Goal: Contribute content: Add original content to the website for others to see

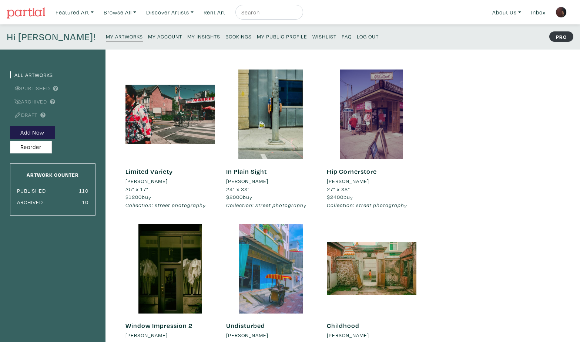
click at [148, 37] on small "My Account" at bounding box center [165, 36] width 34 height 7
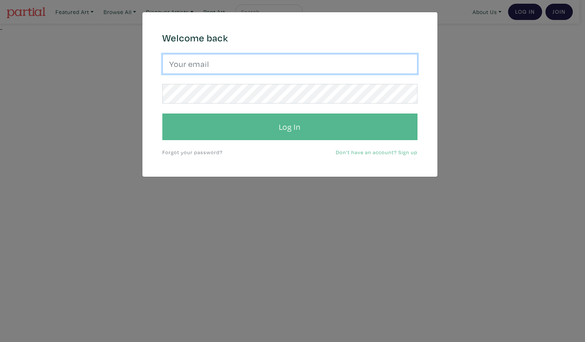
type input "Harley.yang@gmail.com"
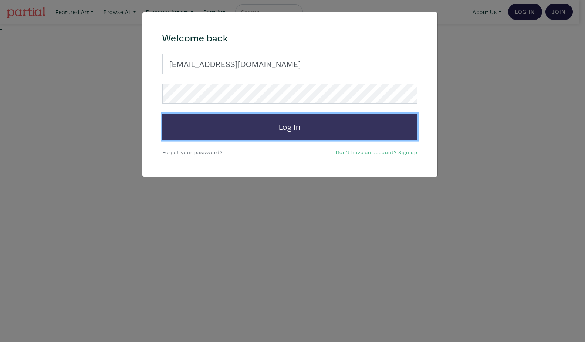
click at [259, 139] on button "Log In" at bounding box center [289, 127] width 255 height 27
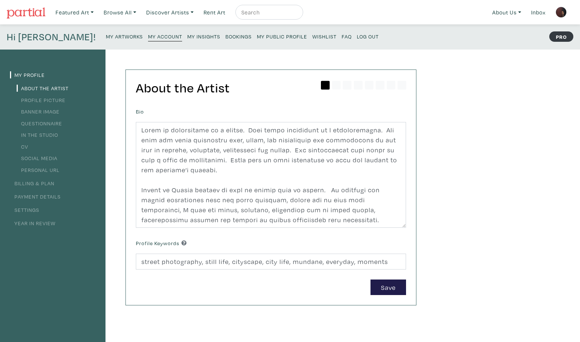
click at [106, 36] on small "My Artworks" at bounding box center [124, 36] width 37 height 7
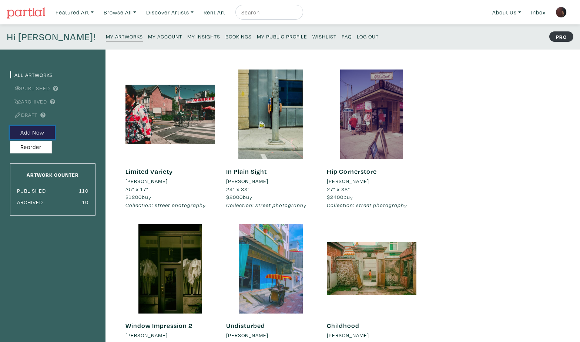
click at [43, 133] on button "Add New" at bounding box center [32, 132] width 45 height 13
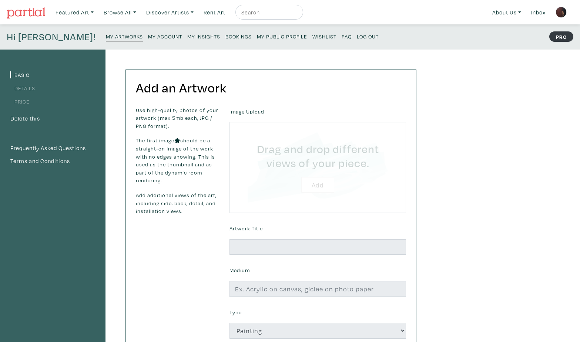
type input "C:\fakepath\DSCF8879 tk2 strbscrp2bgt SML flmefx8.jpg"
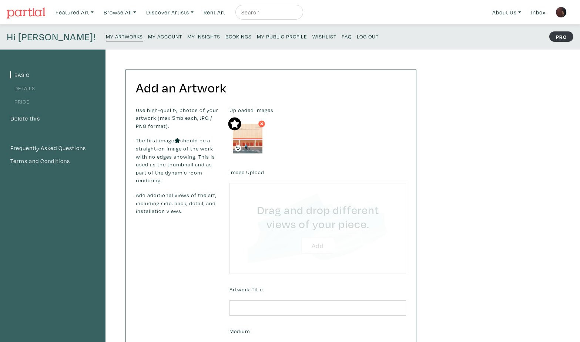
type input "C:\fakepath\DSCF8879 tk2 strbscrp2bgt crp2 flmefx8 - Copy.jpg"
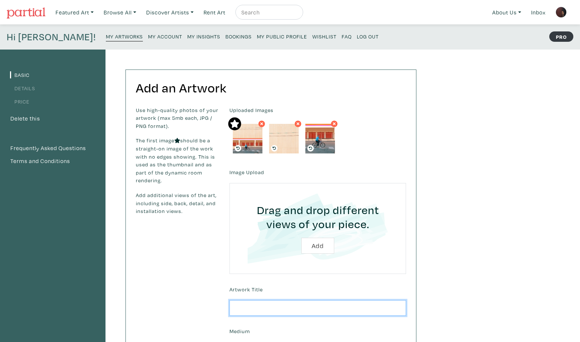
click at [296, 308] on input "text" at bounding box center [317, 308] width 176 height 16
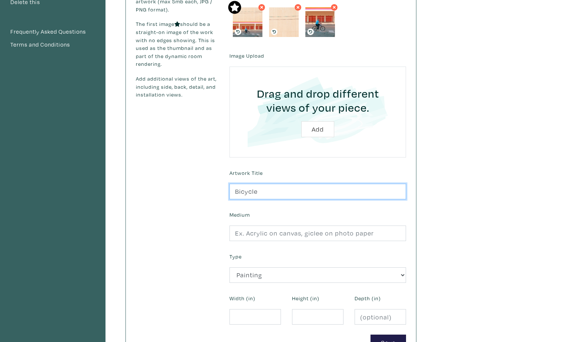
scroll to position [116, 0]
type input "Bicycle"
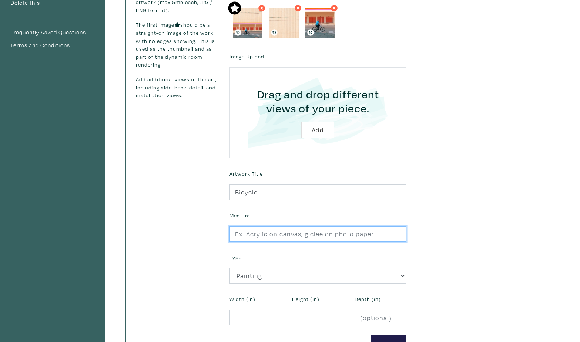
click at [372, 236] on input "text" at bounding box center [317, 234] width 176 height 16
type input "Giclee photo print"
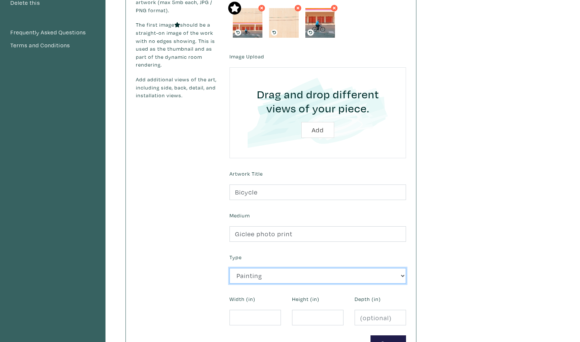
click at [328, 274] on select "2D Works Drawing / Print Painting Photography Sculpture Textile and Fibre Arts" at bounding box center [317, 276] width 176 height 16
select select "187"
click at [229, 268] on select "2D Works Drawing / Print Painting Photography Sculpture Textile and Fibre Arts" at bounding box center [317, 276] width 176 height 16
drag, startPoint x: 552, startPoint y: 235, endPoint x: 547, endPoint y: 236, distance: 4.5
click at [552, 235] on div "Basic Details Price Delete this Frequently Asked Questions Terms and Conditions…" at bounding box center [290, 153] width 580 height 438
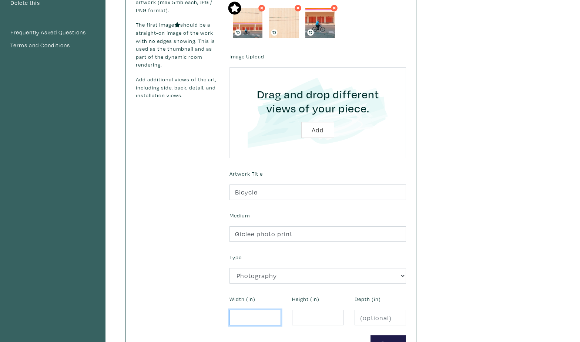
click at [250, 318] on input "number" at bounding box center [254, 318] width 51 height 16
type input "32"
click at [299, 316] on input "number" at bounding box center [317, 318] width 51 height 16
type input "20"
click at [390, 336] on button "Save" at bounding box center [388, 343] width 36 height 16
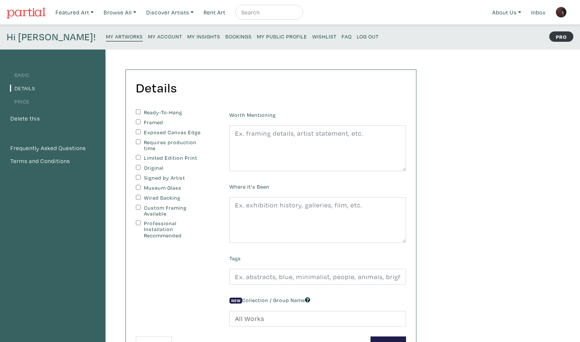
click at [136, 207] on input "Custom Framing Available" at bounding box center [138, 207] width 5 height 5
checkbox input "true"
click at [139, 197] on input "Wired Backing" at bounding box center [138, 197] width 5 height 5
checkbox input "true"
click at [138, 141] on input "Requires production time" at bounding box center [138, 141] width 5 height 5
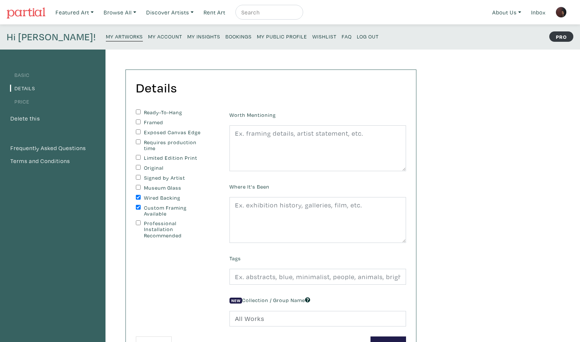
checkbox input "true"
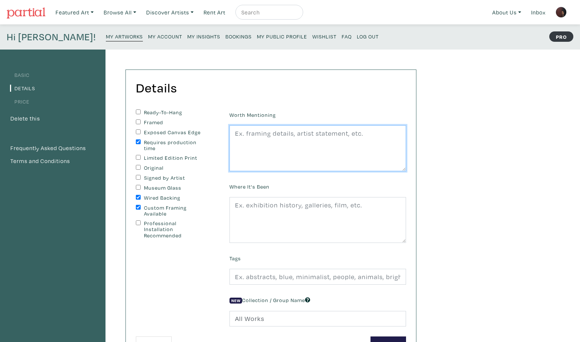
click at [263, 142] on textarea at bounding box center [317, 148] width 176 height 46
drag, startPoint x: 232, startPoint y: 133, endPoint x: 314, endPoint y: 152, distance: 84.7
click at [314, 152] on textarea "Print only. Can be resized up or down to different dimensions." at bounding box center [317, 148] width 176 height 46
type textarea "Print only. Can be resized up or down to different dimensions."
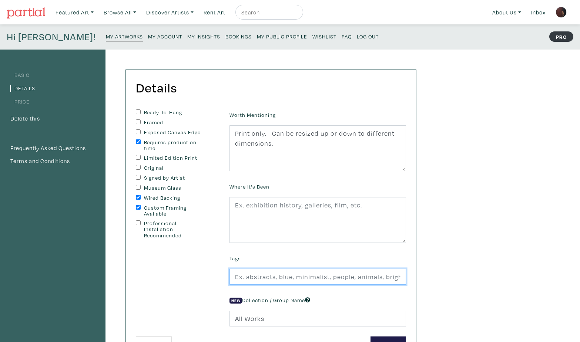
click at [282, 278] on input "text" at bounding box center [317, 277] width 176 height 16
type input "cityscape, street photography, urban life"
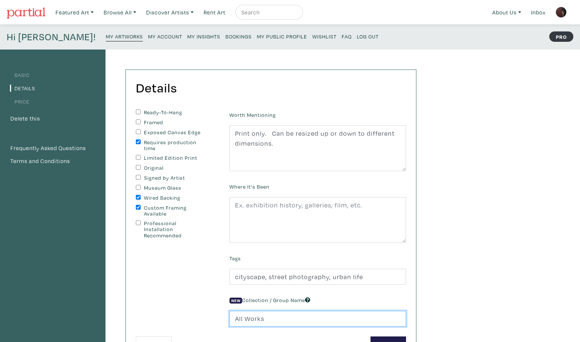
click at [265, 318] on input "All Works" at bounding box center [317, 319] width 176 height 16
type input "A"
type input "street photography"
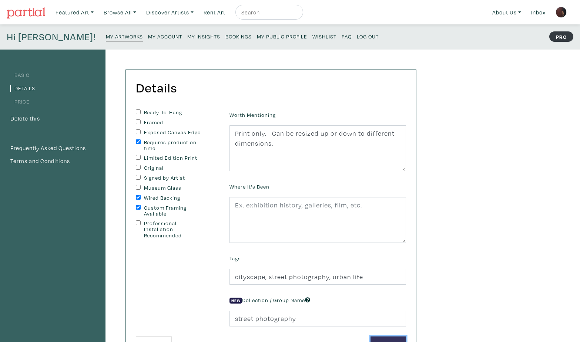
click at [393, 337] on button "Save" at bounding box center [388, 345] width 36 height 16
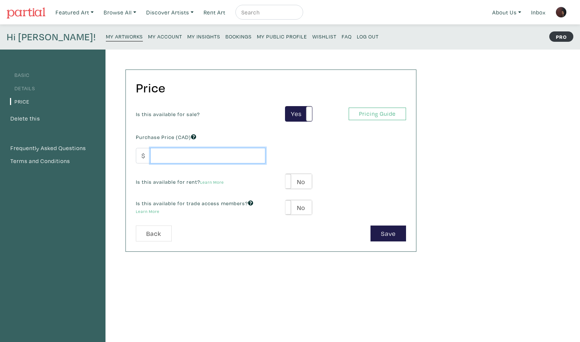
click at [182, 157] on input "number" at bounding box center [207, 156] width 115 height 16
type input "1600"
click at [389, 232] on button "Save" at bounding box center [388, 234] width 36 height 16
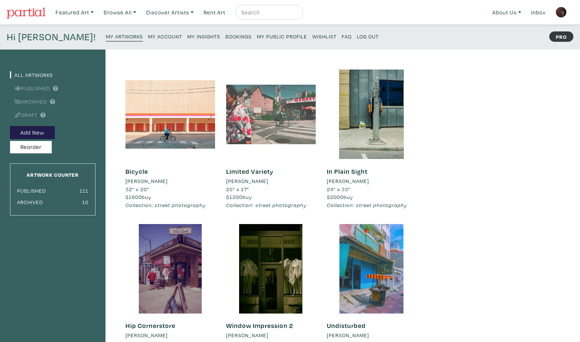
click at [278, 118] on div at bounding box center [270, 114] width 89 height 89
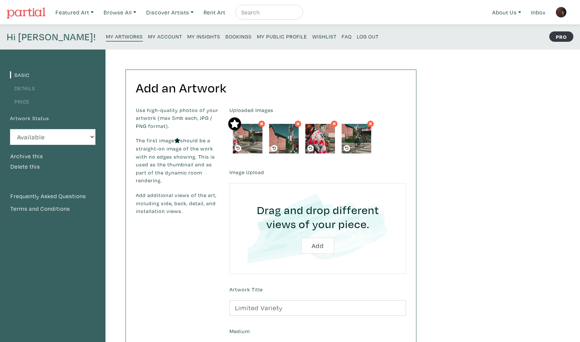
scroll to position [299, 0]
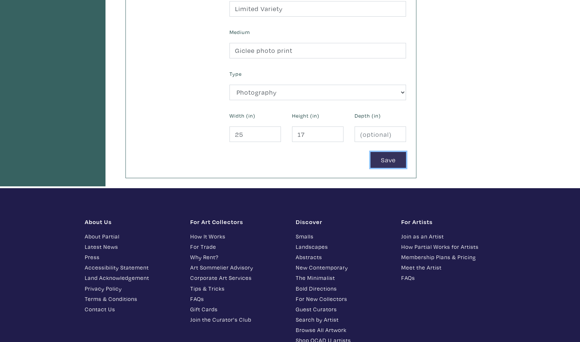
click at [390, 161] on button "Save" at bounding box center [388, 160] width 36 height 16
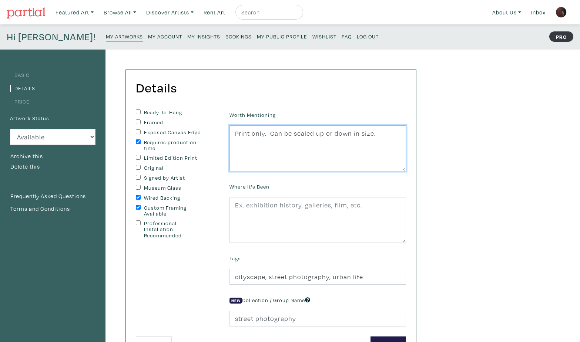
drag, startPoint x: 234, startPoint y: 148, endPoint x: 219, endPoint y: 113, distance: 38.8
click at [219, 113] on form "Ready-To-Hang Framed Exposed Canvas Edge Requires production time Limited Editi…" at bounding box center [270, 230] width 281 height 243
click at [106, 40] on link "My Artworks" at bounding box center [124, 36] width 37 height 10
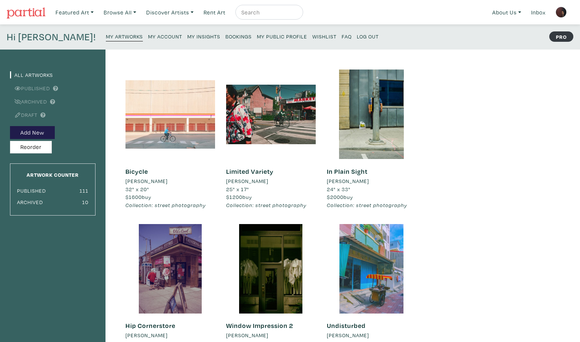
click at [166, 119] on div at bounding box center [169, 114] width 89 height 89
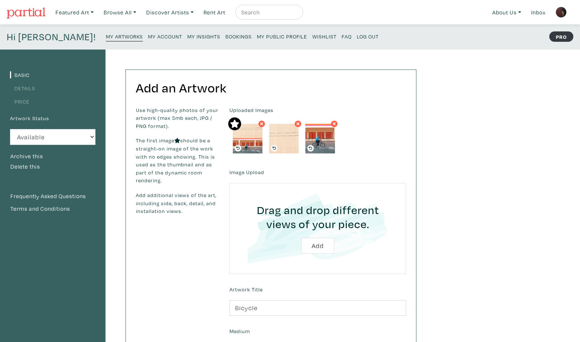
scroll to position [299, 0]
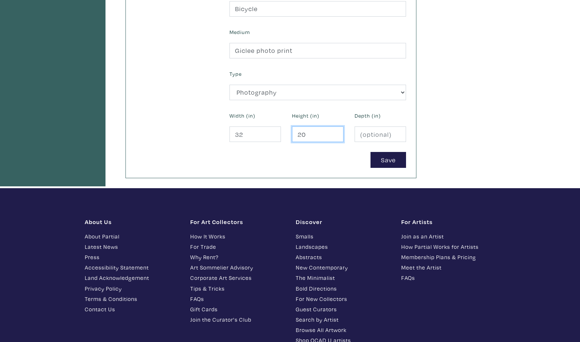
click at [312, 135] on input "20" at bounding box center [317, 134] width 51 height 16
type input "24"
click at [388, 158] on button "Save" at bounding box center [388, 160] width 36 height 16
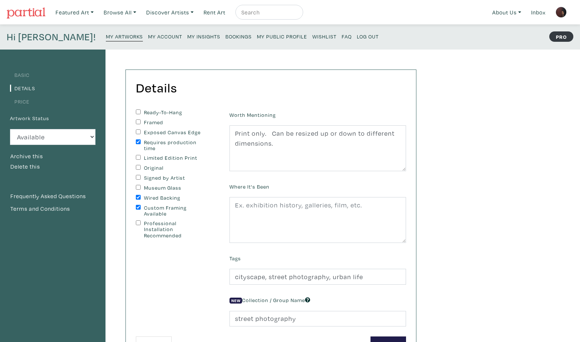
click at [106, 33] on link "My Artworks" at bounding box center [124, 36] width 37 height 10
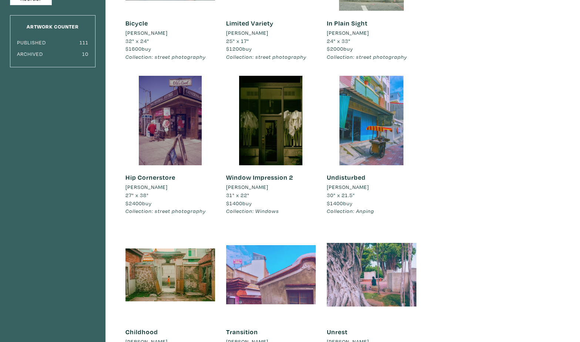
scroll to position [144, 0]
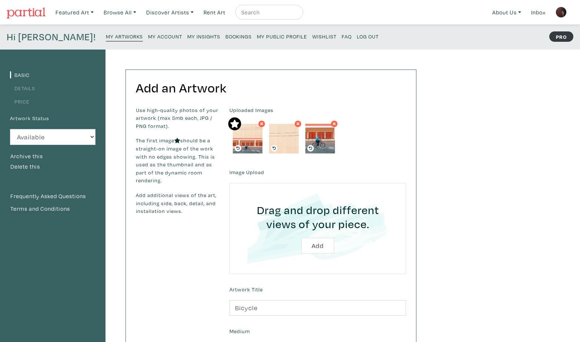
scroll to position [299, 0]
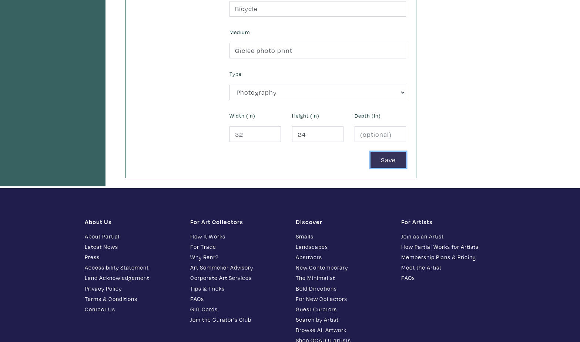
click at [388, 158] on button "Save" at bounding box center [388, 160] width 36 height 16
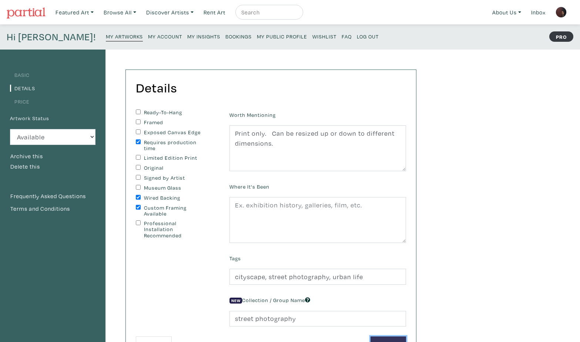
click at [398, 338] on button "Save" at bounding box center [388, 345] width 36 height 16
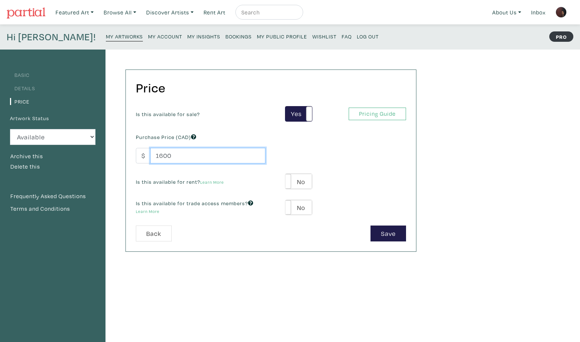
click at [173, 159] on input "1600" at bounding box center [207, 156] width 115 height 16
type input "1"
type input "2000"
click at [394, 234] on button "Save" at bounding box center [388, 234] width 36 height 16
